Goal: Find specific page/section: Find specific page/section

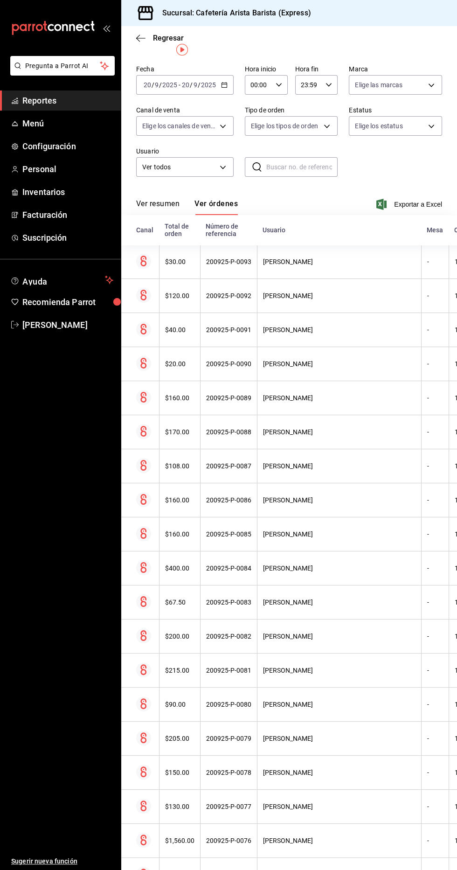
scroll to position [26, 0]
click at [155, 35] on span "Regresar" at bounding box center [168, 38] width 31 height 9
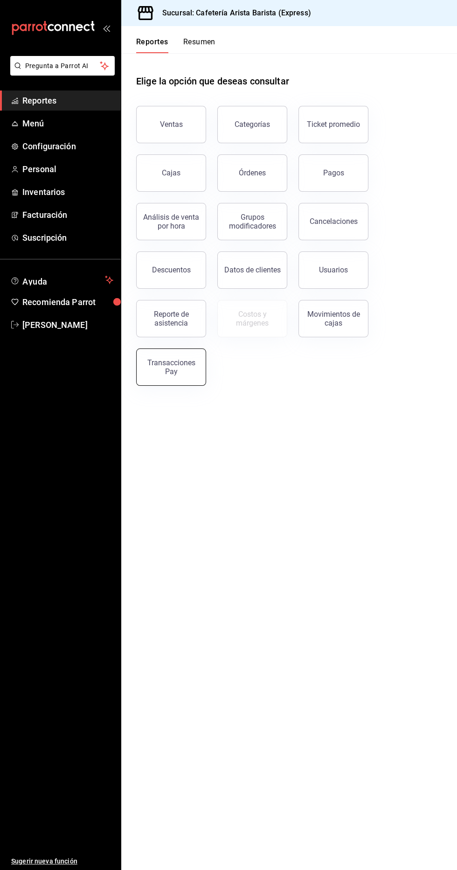
click at [178, 382] on button "Transacciones Pay" at bounding box center [171, 366] width 70 height 37
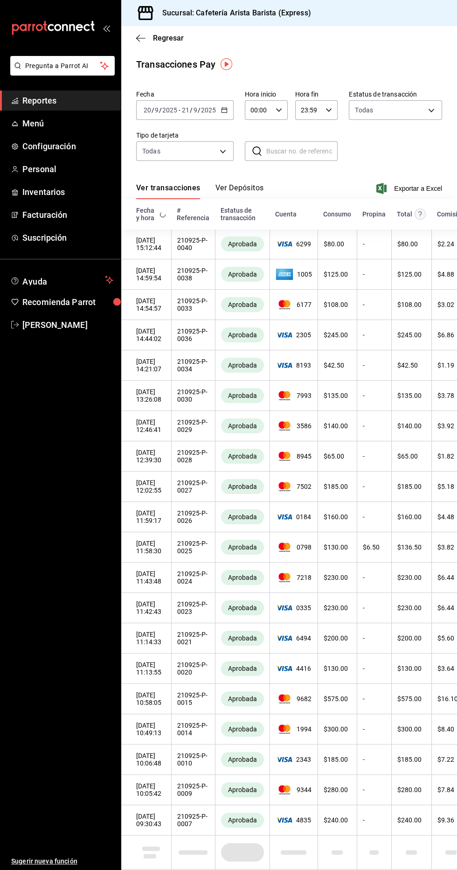
click at [239, 191] on button "Ver Depósitos" at bounding box center [239, 191] width 49 height 16
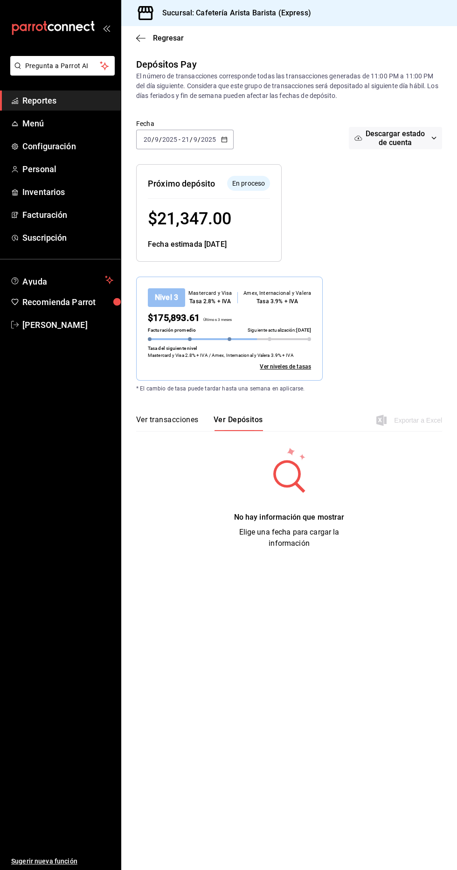
scroll to position [4, 0]
